Goal: Task Accomplishment & Management: Complete application form

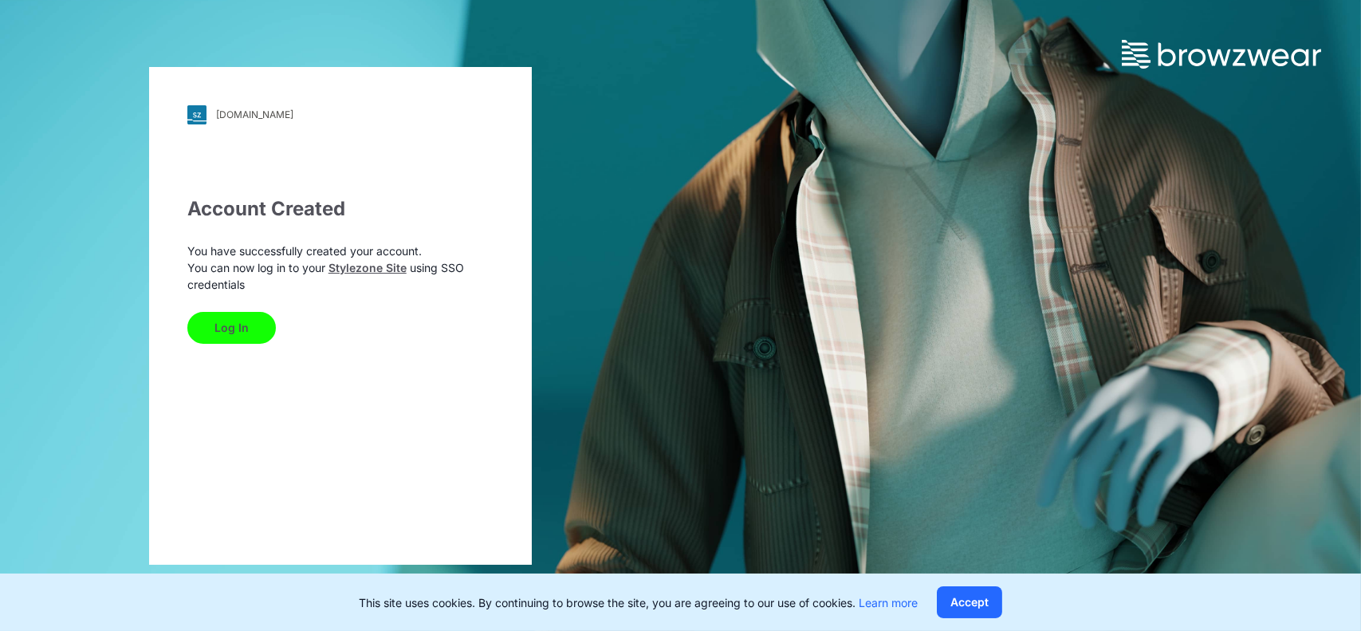
click at [229, 328] on button "Log In" at bounding box center [231, 328] width 88 height 32
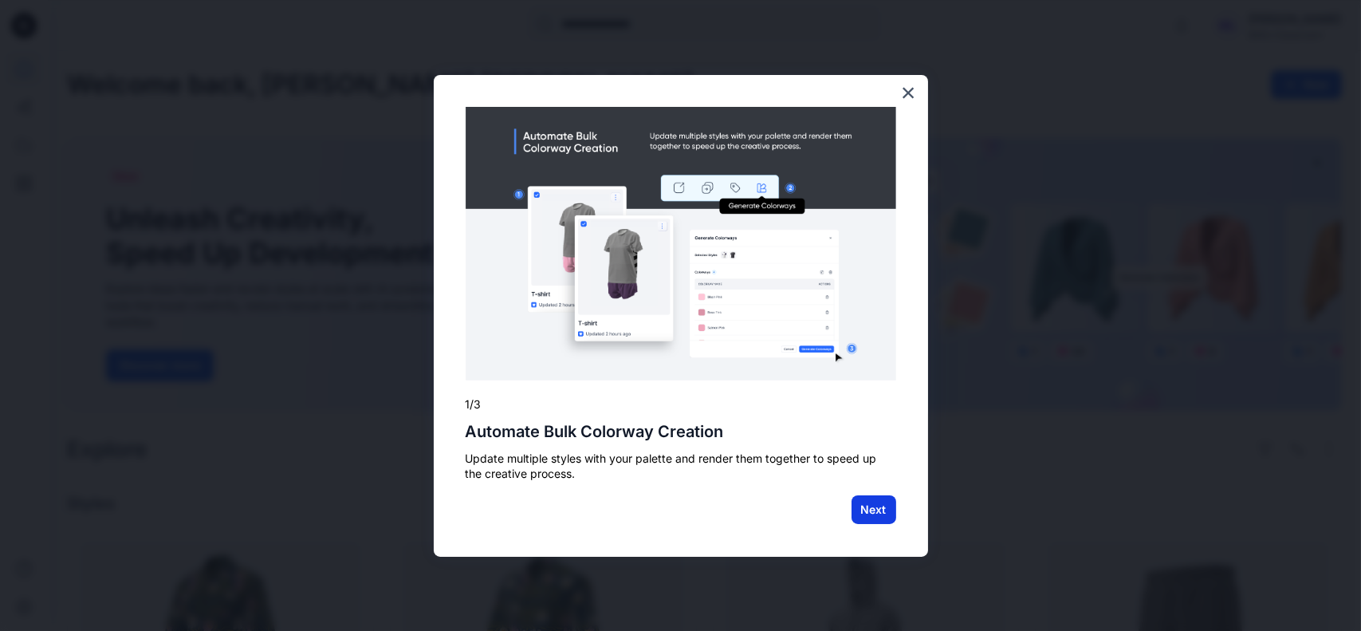
click at [877, 501] on button "Next" at bounding box center [873, 509] width 45 height 29
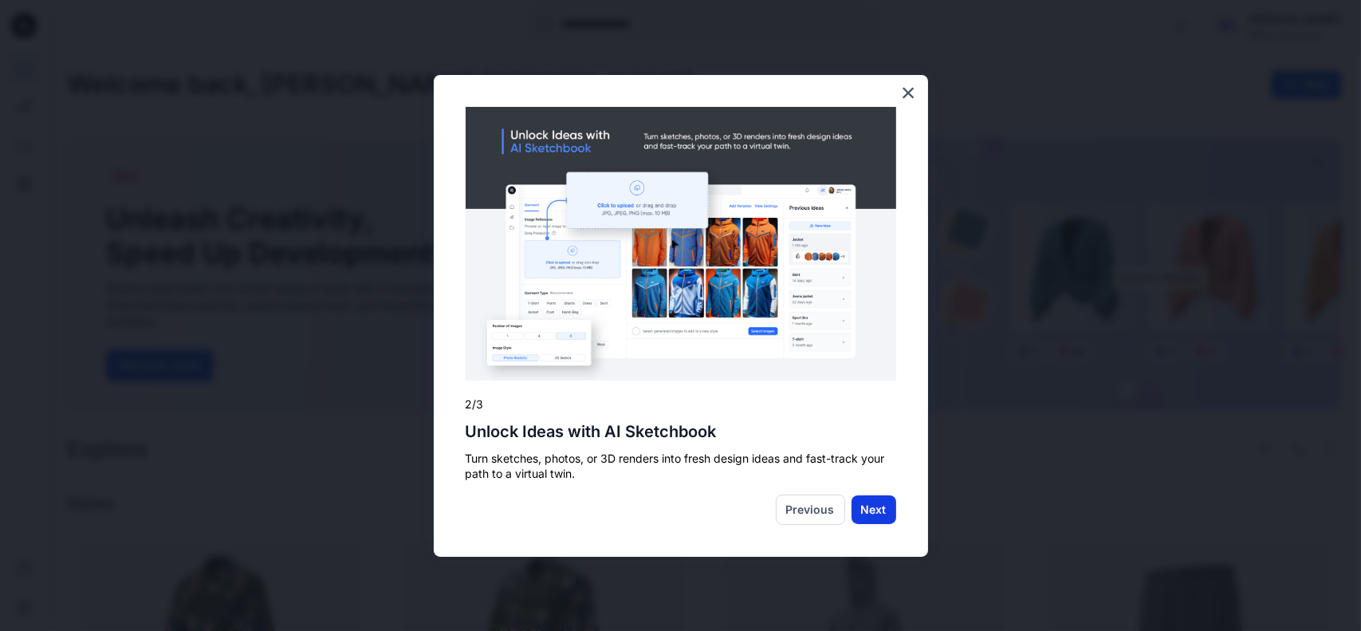
click at [864, 497] on button "Next" at bounding box center [873, 509] width 45 height 29
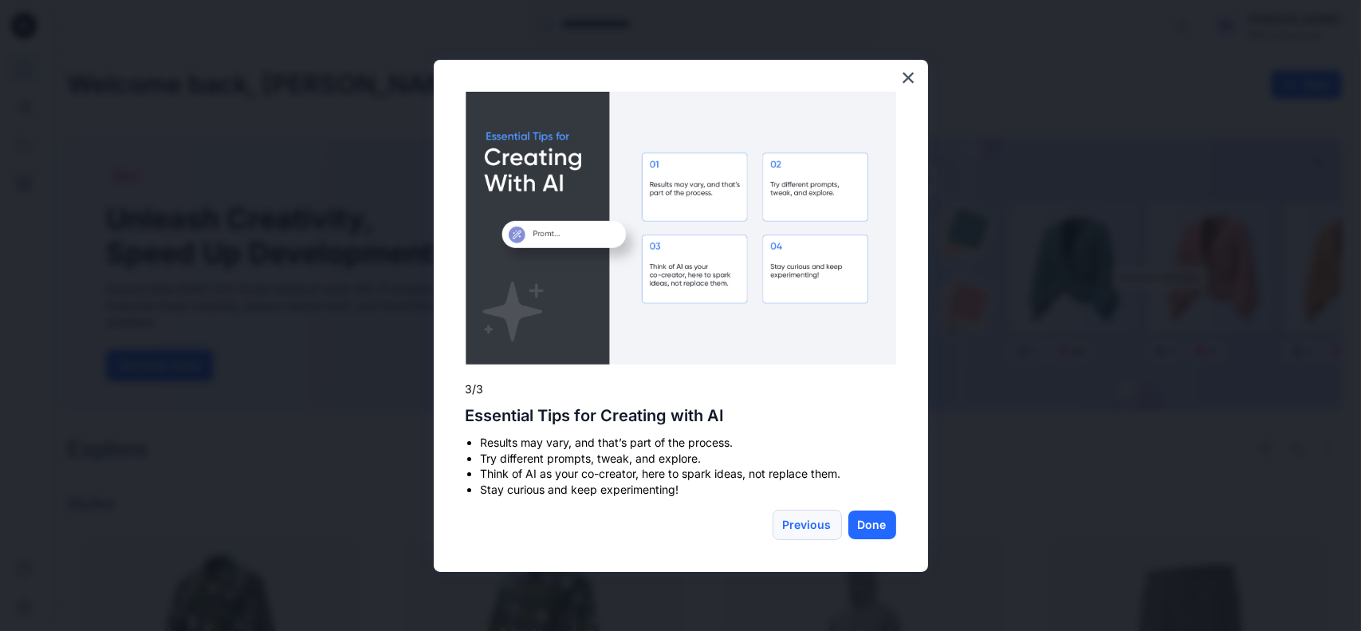
click at [824, 529] on button "Previous" at bounding box center [807, 524] width 69 height 30
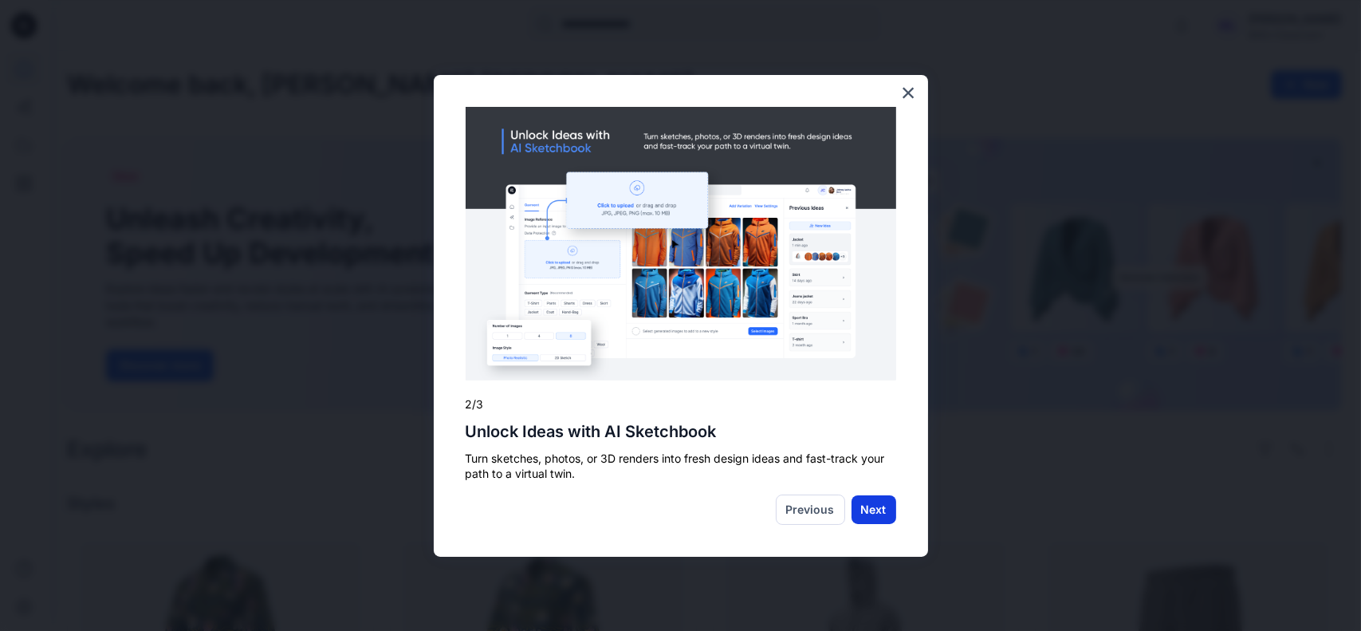
click at [867, 510] on button "Next" at bounding box center [873, 509] width 45 height 29
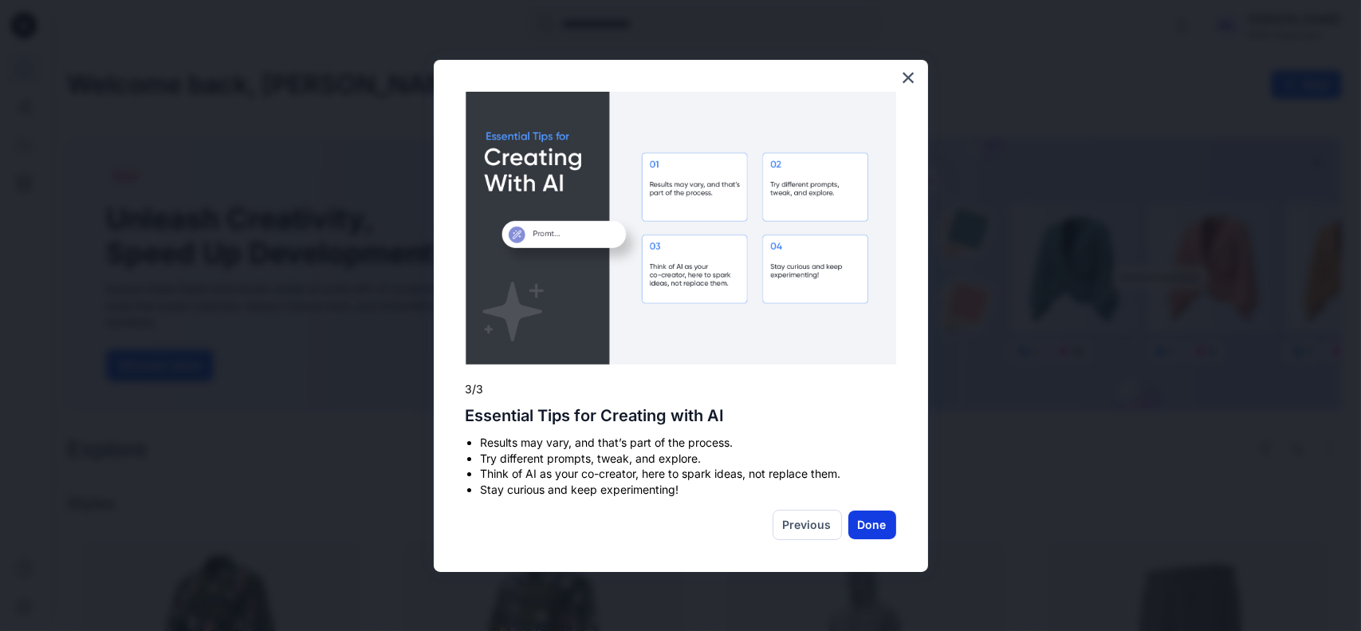
click at [867, 533] on button "Done" at bounding box center [872, 524] width 48 height 29
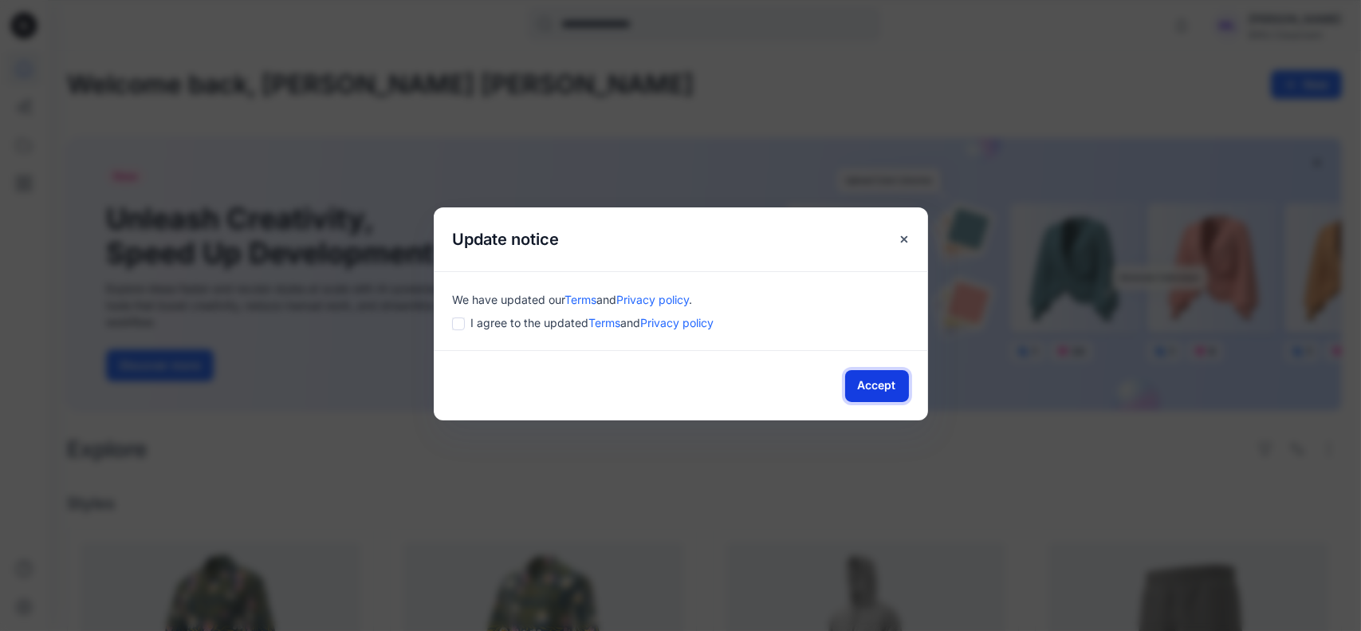
click at [871, 379] on button "Accept" at bounding box center [877, 386] width 64 height 32
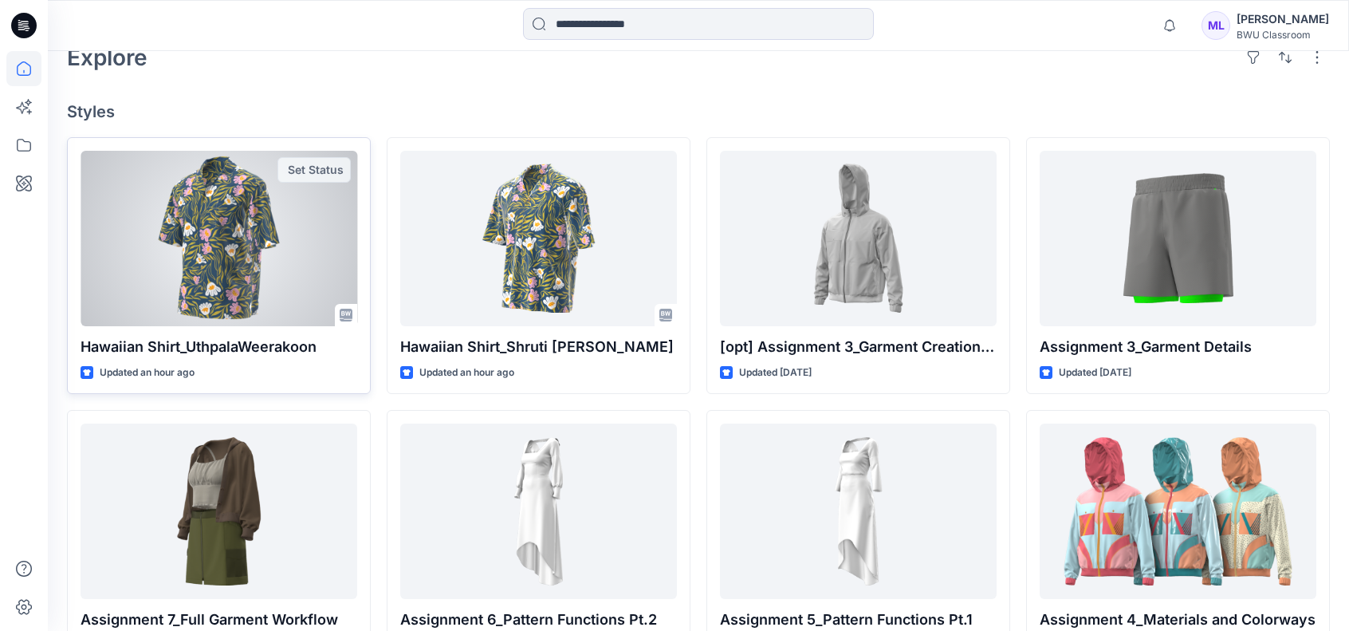
scroll to position [320, 0]
